Goal: Transaction & Acquisition: Purchase product/service

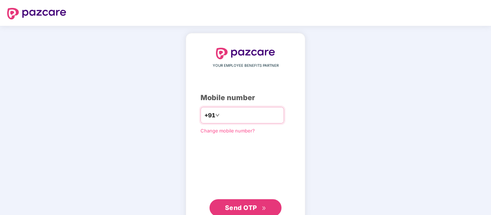
click at [248, 122] on div "+91" at bounding box center [241, 115] width 83 height 17
click at [247, 118] on input "number" at bounding box center [250, 116] width 59 height 12
type input "**********"
click at [250, 209] on span "Send OTP" at bounding box center [241, 208] width 32 height 8
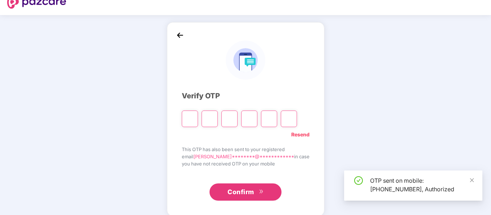
scroll to position [19, 0]
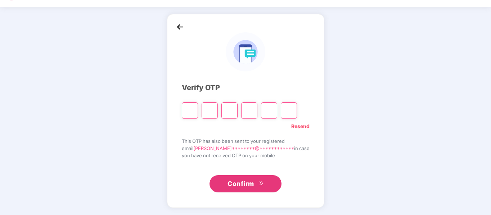
type input "*"
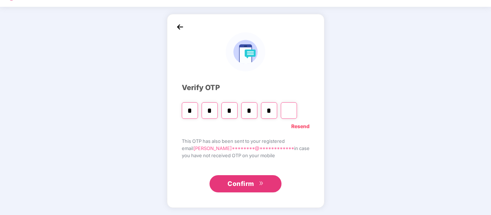
type input "*"
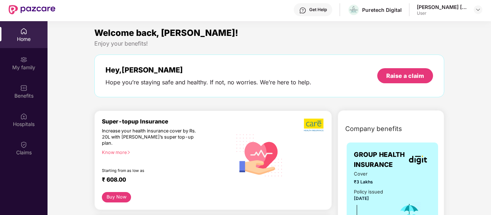
scroll to position [0, 0]
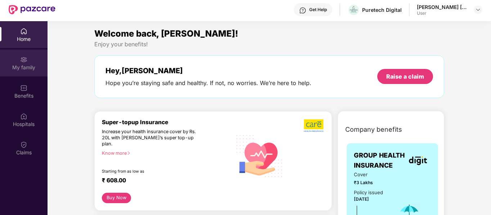
click at [33, 70] on div "My family" at bounding box center [23, 67] width 47 height 7
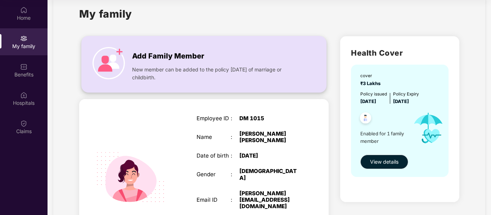
scroll to position [14, 0]
click at [134, 58] on span "Add Family Member" at bounding box center [168, 56] width 72 height 11
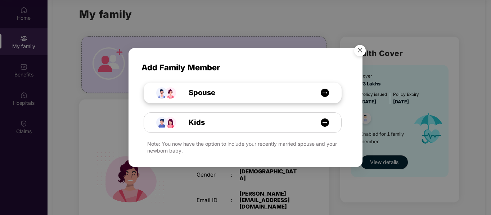
click at [322, 96] on img at bounding box center [324, 92] width 9 height 9
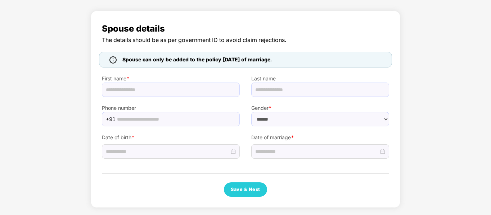
scroll to position [37, 0]
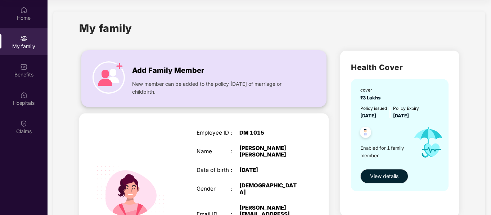
click at [297, 72] on div "Add Family Member" at bounding box center [215, 68] width 167 height 15
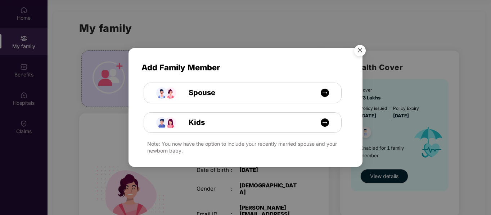
click at [359, 51] on img "Close" at bounding box center [360, 52] width 20 height 20
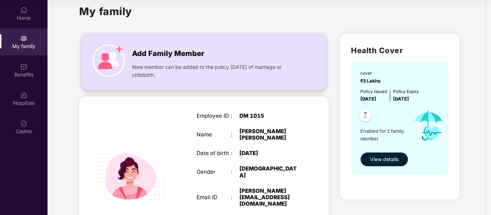
scroll to position [14, 0]
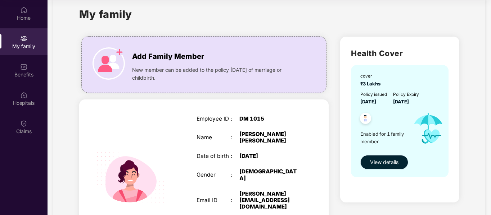
click at [389, 163] on span "View details" at bounding box center [384, 163] width 28 height 8
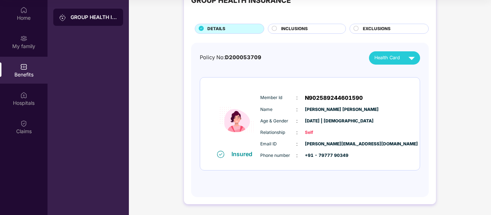
scroll to position [0, 0]
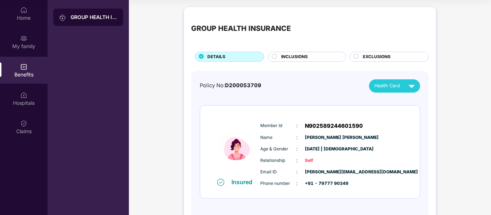
click at [315, 59] on div "INCLUSIONS" at bounding box center [309, 58] width 64 height 8
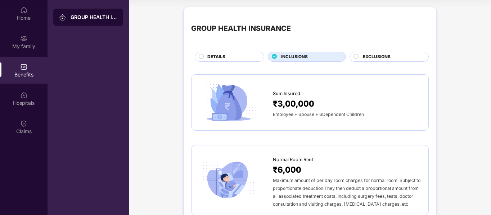
click at [359, 53] on div "EXCLUSIONS" at bounding box center [388, 57] width 79 height 10
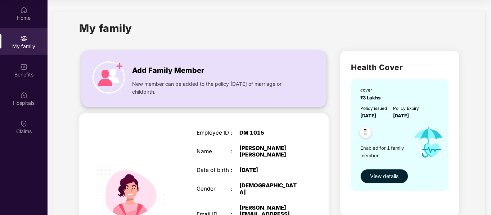
scroll to position [86, 0]
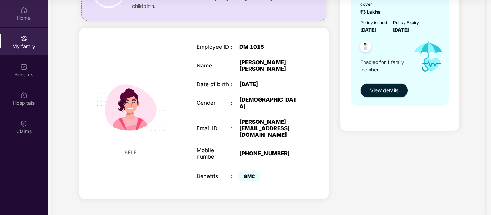
click at [30, 10] on div "Home" at bounding box center [23, 13] width 47 height 27
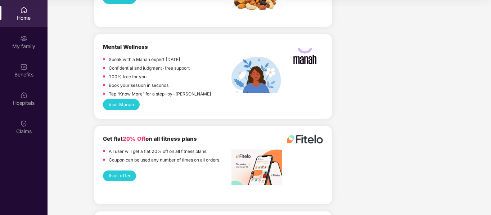
scroll to position [1554, 0]
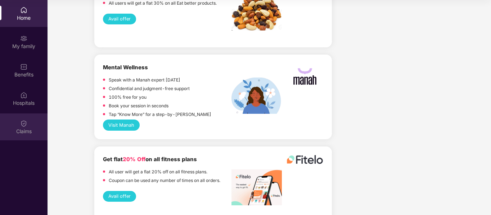
click at [26, 126] on img at bounding box center [23, 123] width 7 height 7
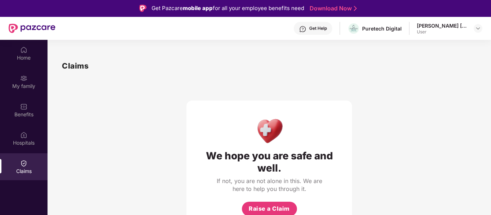
scroll to position [0, 0]
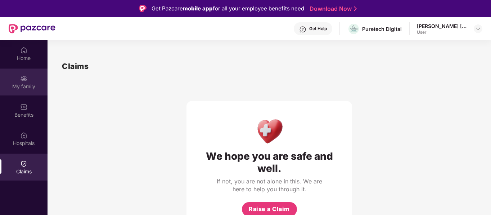
click at [21, 84] on div "My family" at bounding box center [23, 86] width 47 height 7
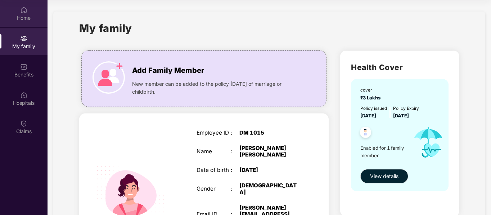
click at [40, 22] on div "Home" at bounding box center [23, 13] width 47 height 27
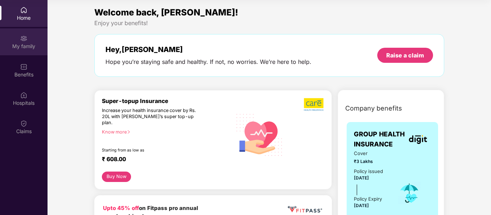
click at [9, 34] on div "My family" at bounding box center [23, 41] width 47 height 27
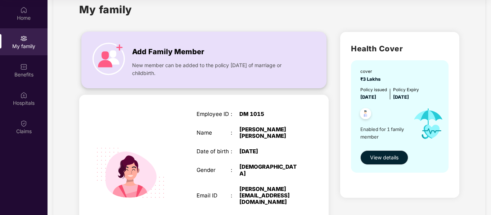
scroll to position [14, 0]
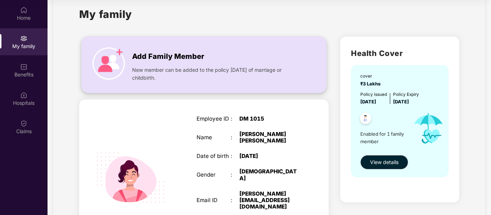
click at [269, 70] on span "New member can be added to the policy [DATE] of marriage or childbirth." at bounding box center [215, 74] width 167 height 16
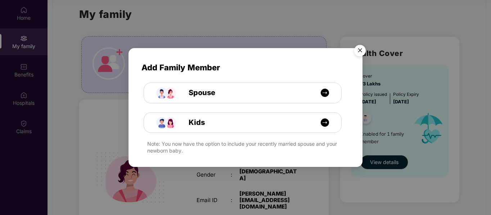
click at [357, 56] on img "Close" at bounding box center [360, 52] width 20 height 20
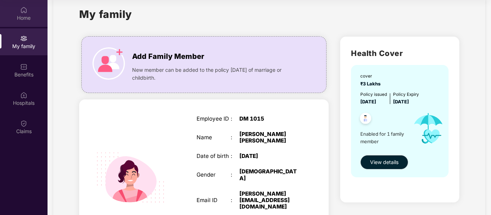
click at [37, 17] on div "Home" at bounding box center [23, 17] width 47 height 7
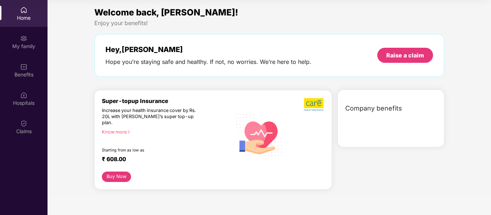
scroll to position [0, 0]
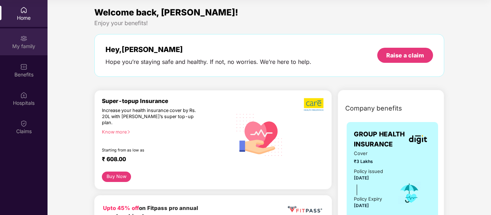
click at [38, 41] on div "My family" at bounding box center [23, 41] width 47 height 27
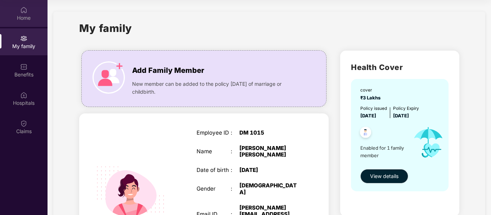
click at [31, 15] on div "Home" at bounding box center [23, 17] width 47 height 7
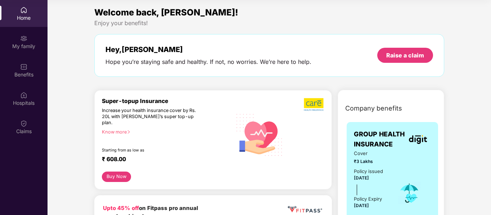
scroll to position [36, 0]
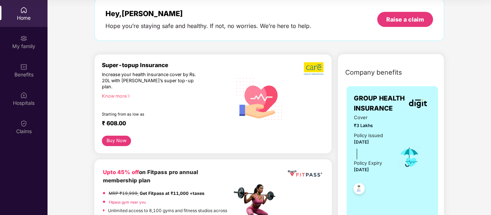
click at [123, 136] on button "Buy Now" at bounding box center [116, 141] width 29 height 10
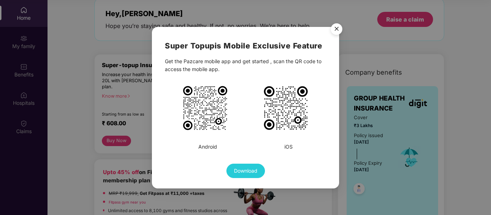
click at [334, 29] on img "Close" at bounding box center [336, 30] width 20 height 20
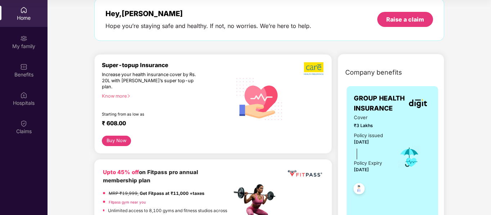
click at [112, 93] on div "Know more" at bounding box center [165, 95] width 126 height 5
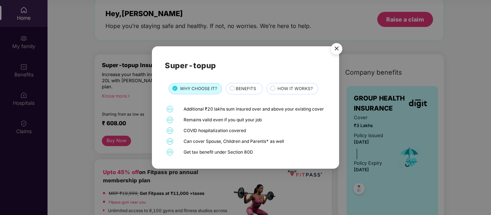
click at [336, 49] on img "Close" at bounding box center [336, 50] width 20 height 20
